Goal: Transaction & Acquisition: Purchase product/service

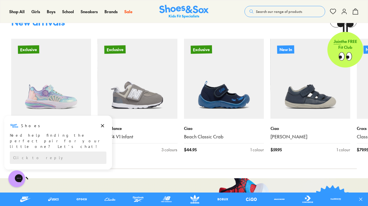
scroll to position [315, 0]
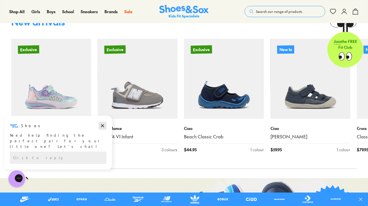
click at [102, 124] on icon "Dismiss campaign" at bounding box center [103, 125] width 6 height 7
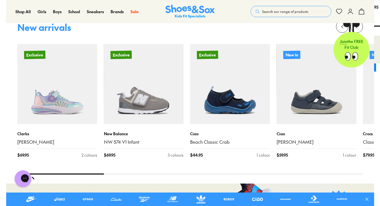
scroll to position [310, 0]
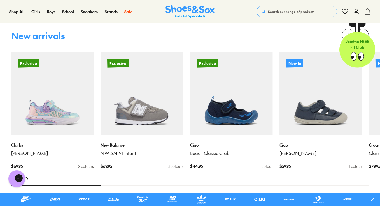
click at [129, 185] on div at bounding box center [190, 184] width 358 height 1
click at [127, 184] on x-flickity "Exclusive Clarks Ari $ 69.95 2 colours Exclusive New Balance NW 574 V1 Infant $…" at bounding box center [190, 107] width 358 height 157
drag, startPoint x: 95, startPoint y: 185, endPoint x: 117, endPoint y: 184, distance: 21.6
click at [117, 185] on div at bounding box center [190, 184] width 358 height 1
click at [367, 184] on x-flickity "Exclusive Clarks Ari $ 69.95 2 colours Exclusive New Balance NW 574 V1 Infant $…" at bounding box center [190, 107] width 358 height 157
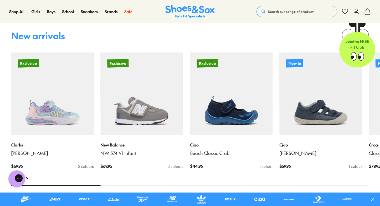
click at [367, 184] on x-flickity "Exclusive Clarks Ari $ 69.95 2 colours Exclusive New Balance NW 574 V1 Infant $…" at bounding box center [190, 107] width 358 height 157
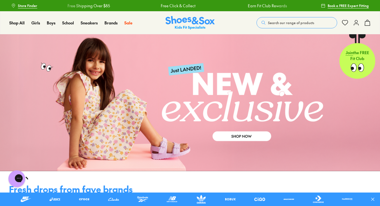
scroll to position [0, 0]
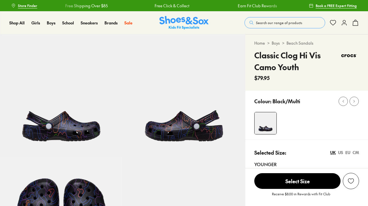
select select "*"
